Goal: Task Accomplishment & Management: Manage account settings

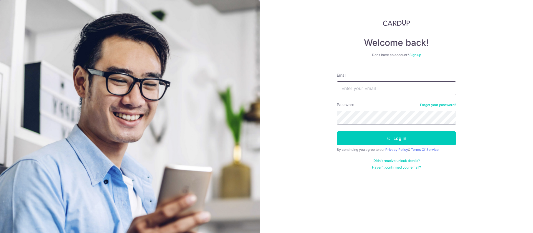
click at [362, 91] on input "Email" at bounding box center [396, 88] width 119 height 14
type input "[EMAIL_ADDRESS][DOMAIN_NAME]"
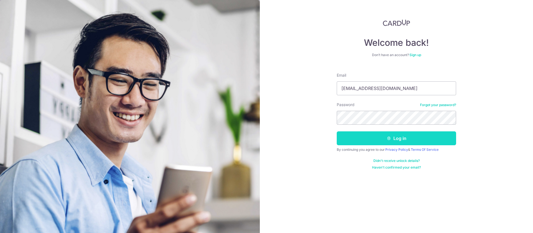
click at [395, 138] on button "Log in" at bounding box center [396, 138] width 119 height 14
